Goal: Obtain resource: Download file/media

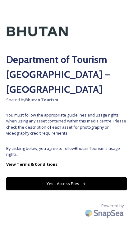
click at [32, 190] on button "Yes - Access Files" at bounding box center [66, 183] width 121 height 13
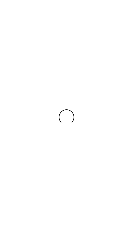
scroll to position [264, 0]
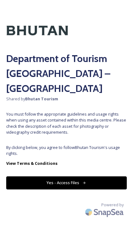
scroll to position [34, 0]
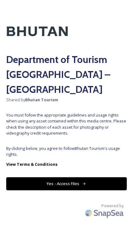
scroll to position [34, 0]
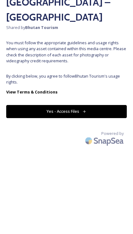
click at [77, 177] on button "Yes - Access Files" at bounding box center [66, 183] width 121 height 13
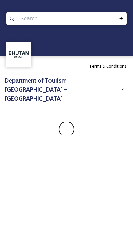
scroll to position [0, 0]
